Goal: Transaction & Acquisition: Download file/media

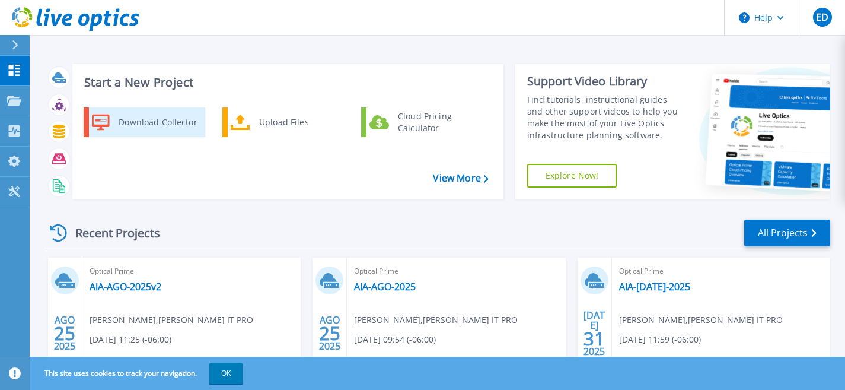
click at [155, 119] on div "Download Collector" at bounding box center [158, 122] width 90 height 24
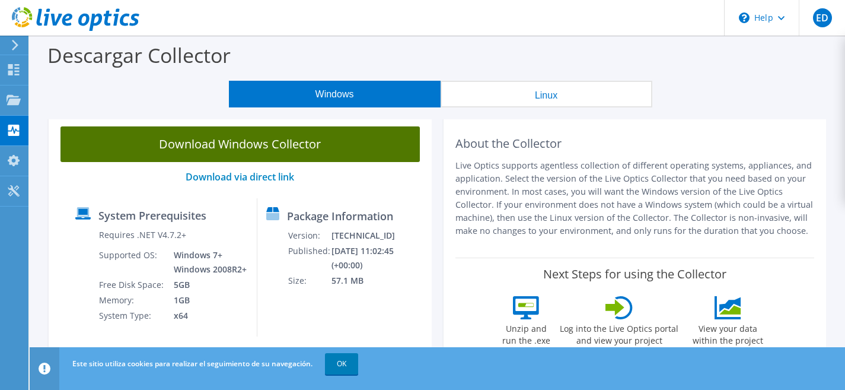
click at [247, 141] on link "Download Windows Collector" at bounding box center [241, 144] width 360 height 36
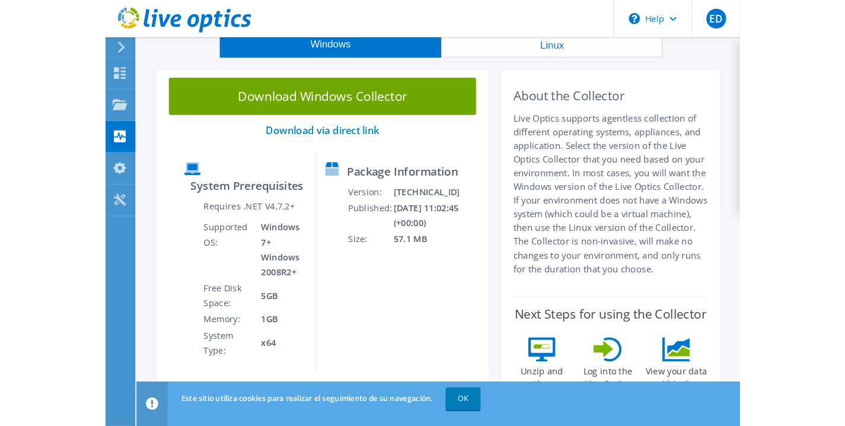
scroll to position [59, 0]
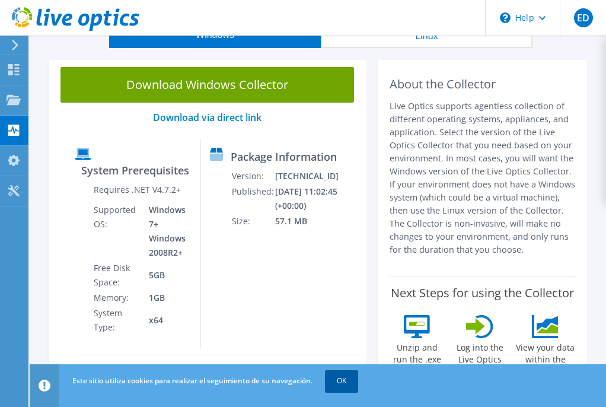
click at [345, 388] on link "OK" at bounding box center [341, 380] width 33 height 21
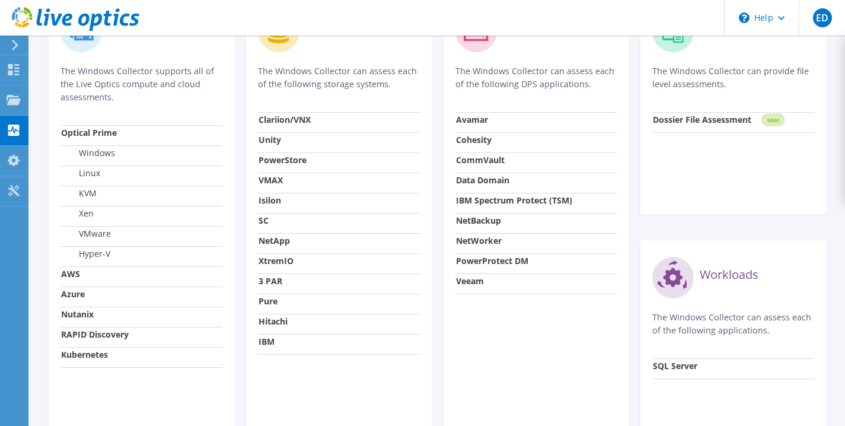
scroll to position [0, 0]
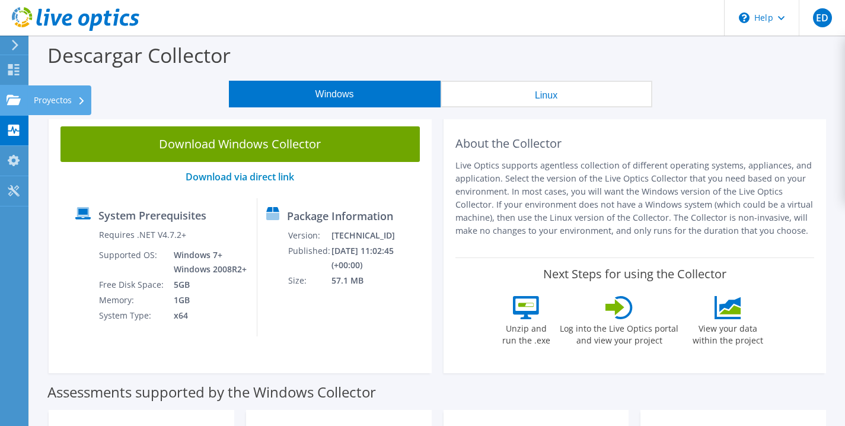
click at [11, 101] on use at bounding box center [14, 99] width 14 height 10
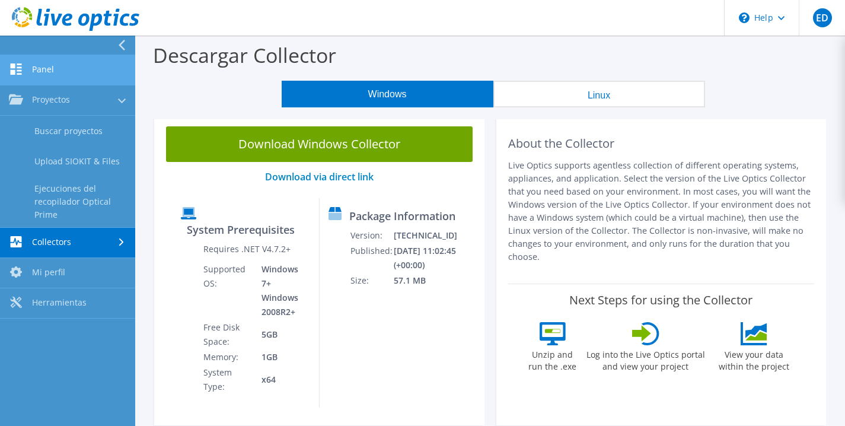
click at [40, 74] on link "Panel" at bounding box center [67, 70] width 135 height 30
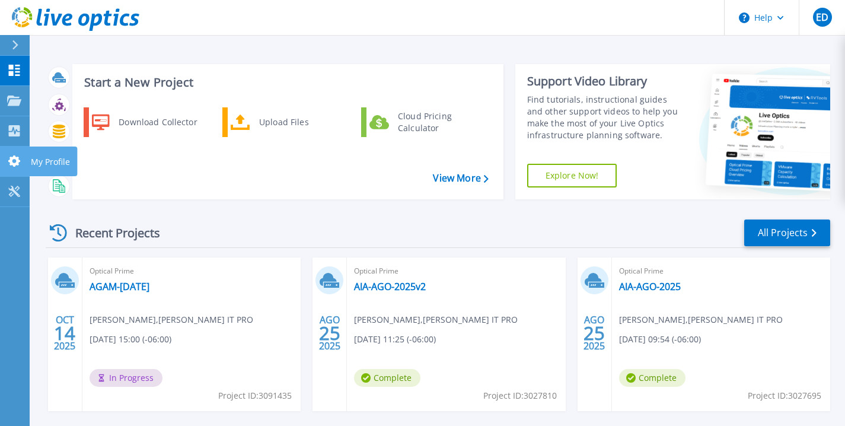
click at [12, 158] on icon at bounding box center [14, 160] width 12 height 11
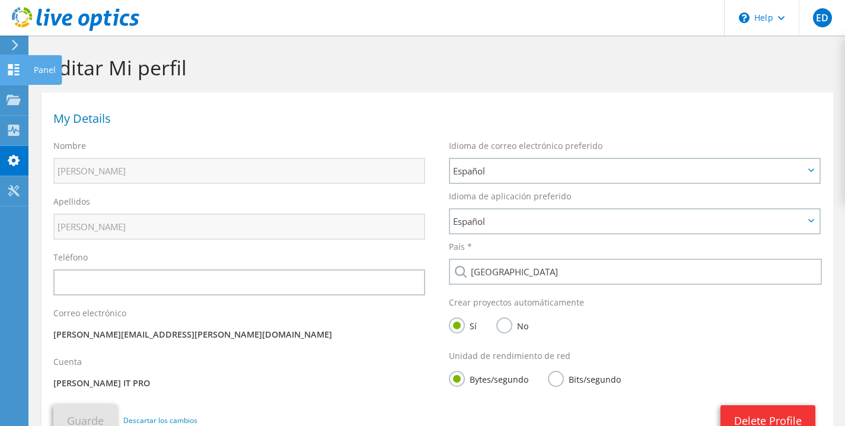
click at [16, 77] on div at bounding box center [14, 71] width 14 height 13
